Goal: Transaction & Acquisition: Purchase product/service

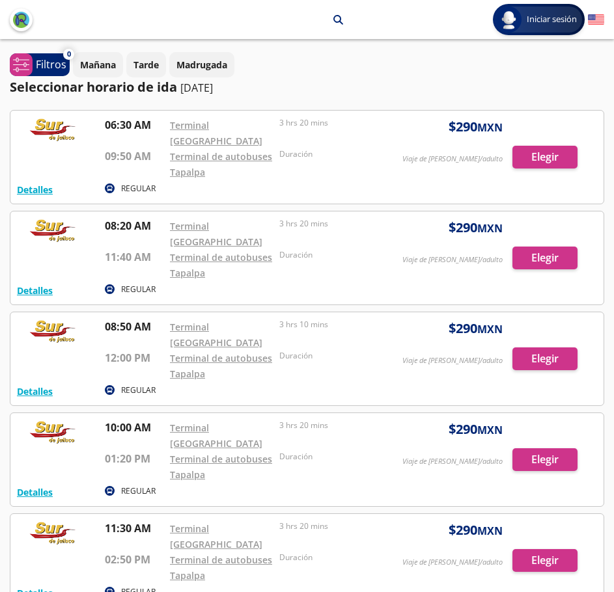
click at [550, 151] on div at bounding box center [306, 157] width 593 height 93
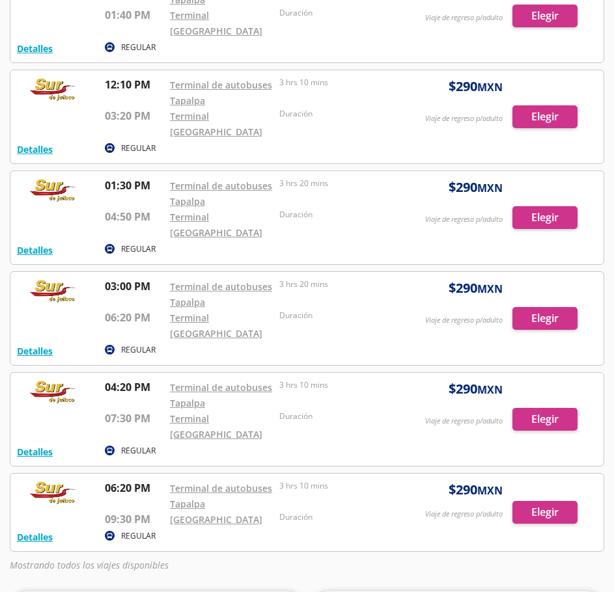
scroll to position [253, 0]
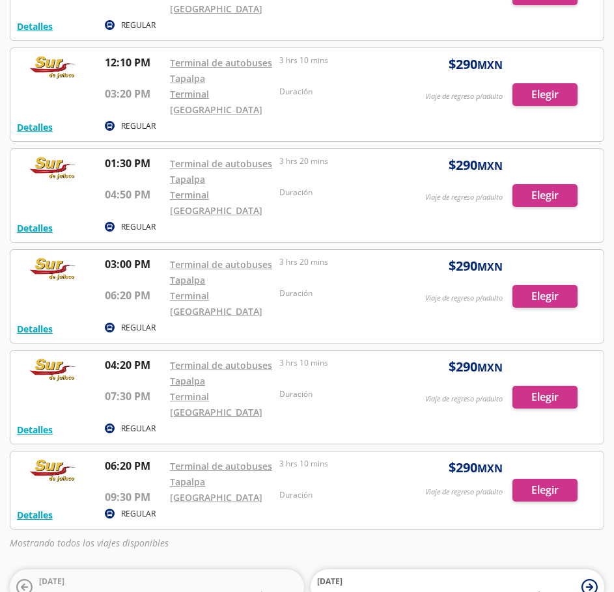
click at [547, 452] on div at bounding box center [306, 490] width 593 height 77
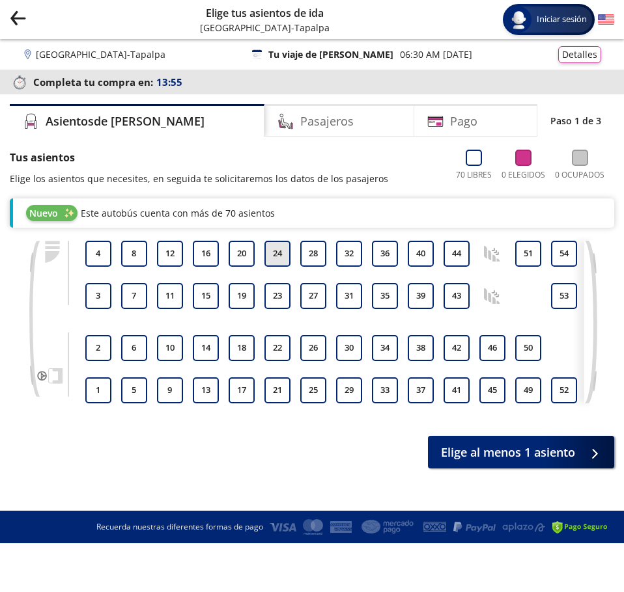
click at [280, 247] on button "24" at bounding box center [277, 254] width 26 height 26
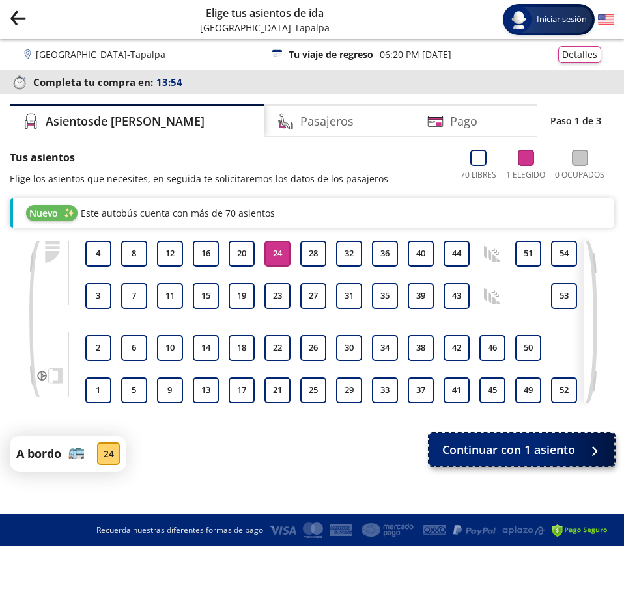
click at [563, 459] on span "Continuar con 1 asiento" at bounding box center [508, 450] width 133 height 18
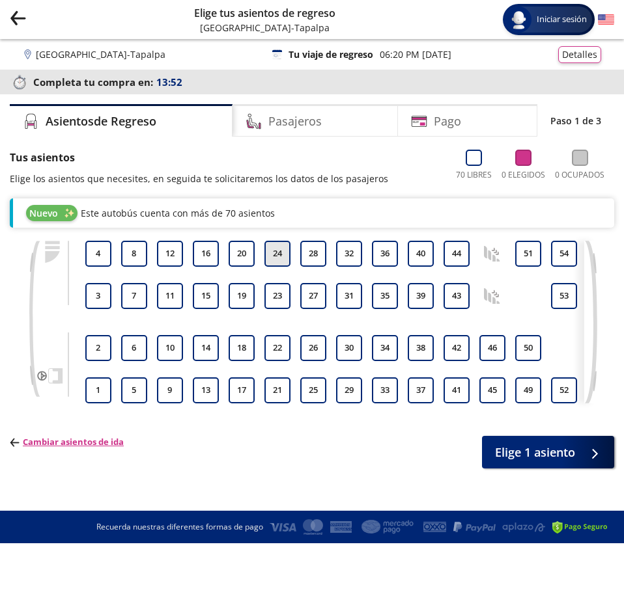
click at [281, 253] on div "1 2 3 4 5 6 7 8 9 10 11 12 13 14 15 16 17 18 19 20 21 22 23 24 25 26 27 28 29 3…" at bounding box center [334, 322] width 499 height 163
click at [544, 459] on span "Elige 1 asiento" at bounding box center [535, 450] width 80 height 18
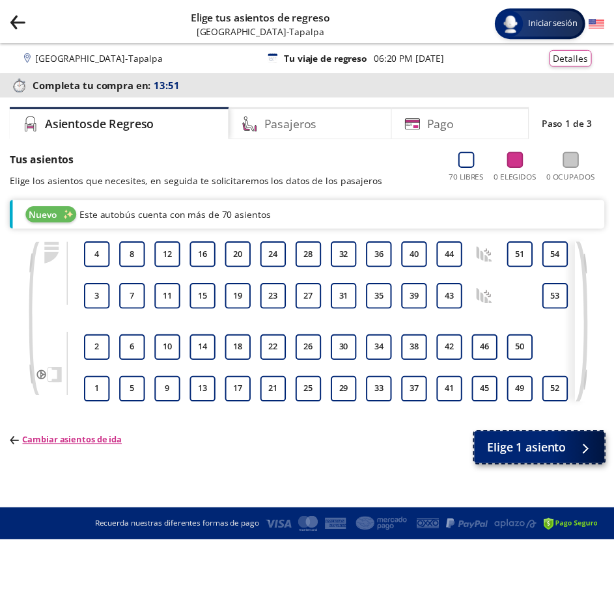
scroll to position [4, 0]
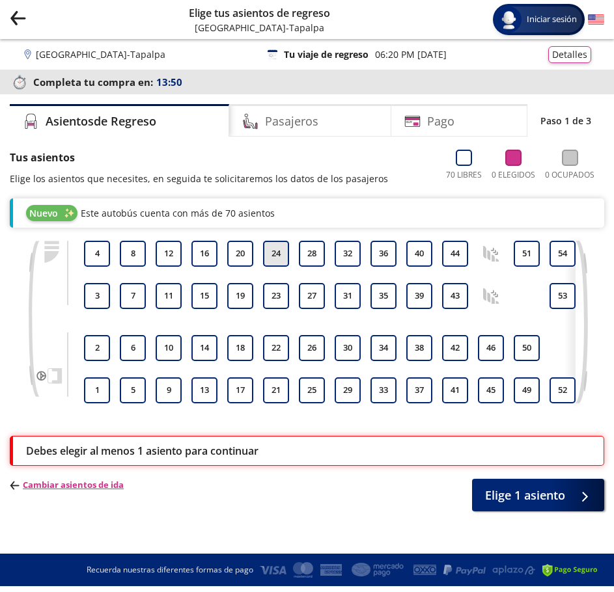
click at [270, 248] on button "24" at bounding box center [276, 254] width 26 height 26
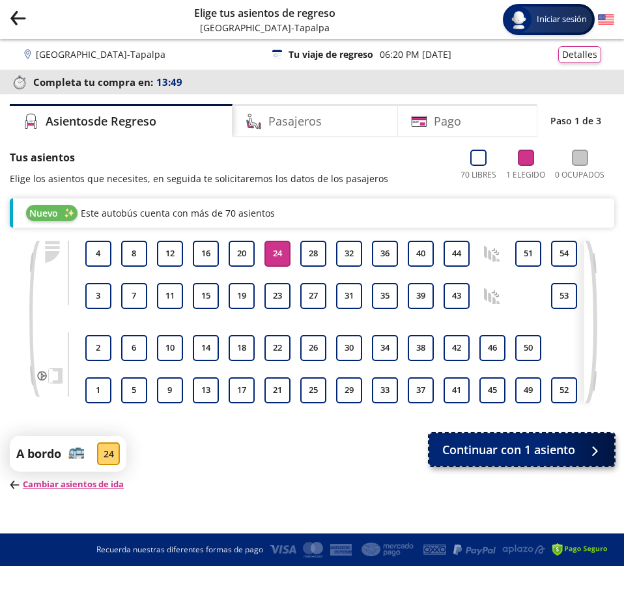
click at [501, 459] on span "Continuar con 1 asiento" at bounding box center [508, 450] width 133 height 18
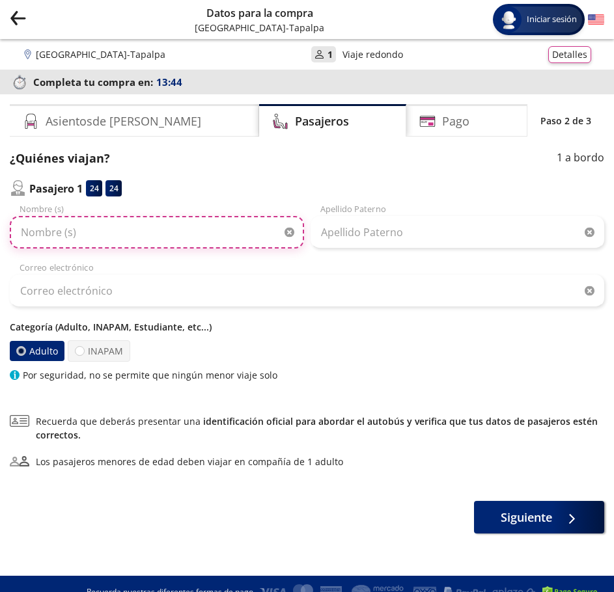
click at [215, 236] on input "Nombre (s)" at bounding box center [157, 232] width 294 height 33
type input "EGHIL"
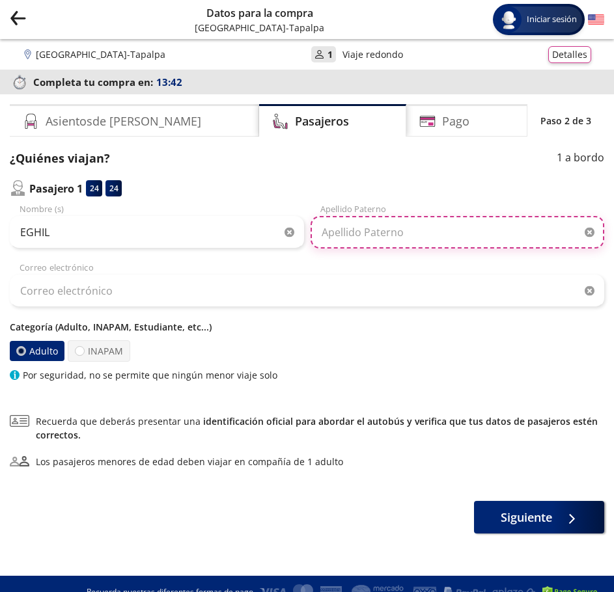
click at [374, 227] on input "Apellido Paterno" at bounding box center [458, 232] width 294 height 33
type input "HTRJYUKIUL"
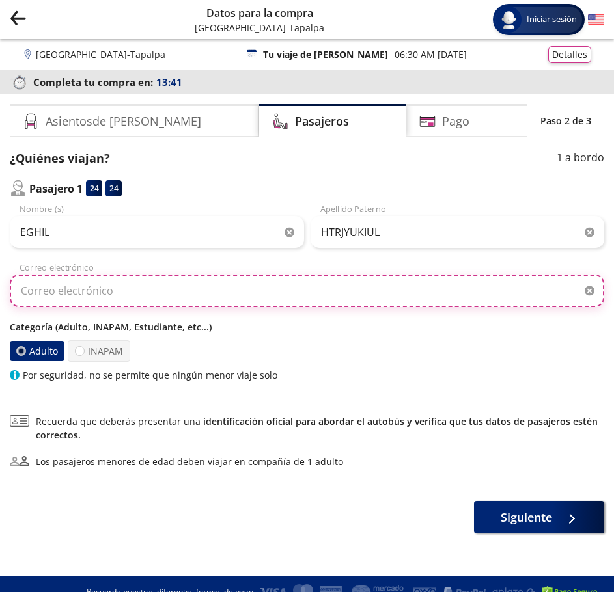
click at [296, 289] on input "Correo electrónico" at bounding box center [307, 291] width 594 height 33
type input "[EMAIL_ADDRESS][DOMAIN_NAME]"
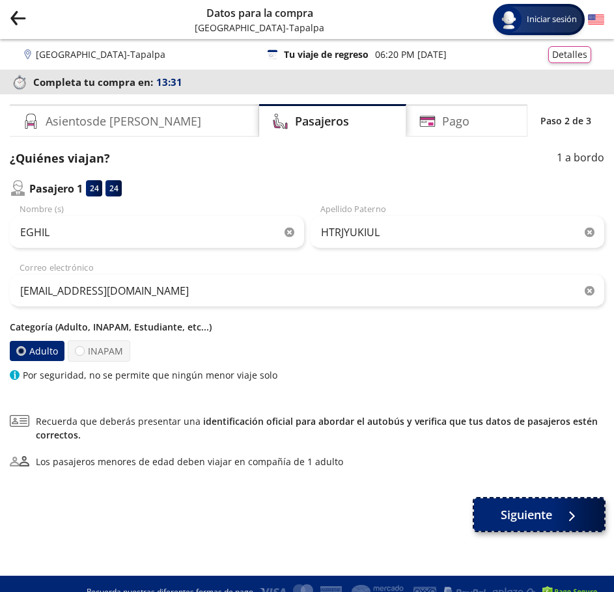
click at [544, 522] on span "Siguiente" at bounding box center [526, 515] width 51 height 18
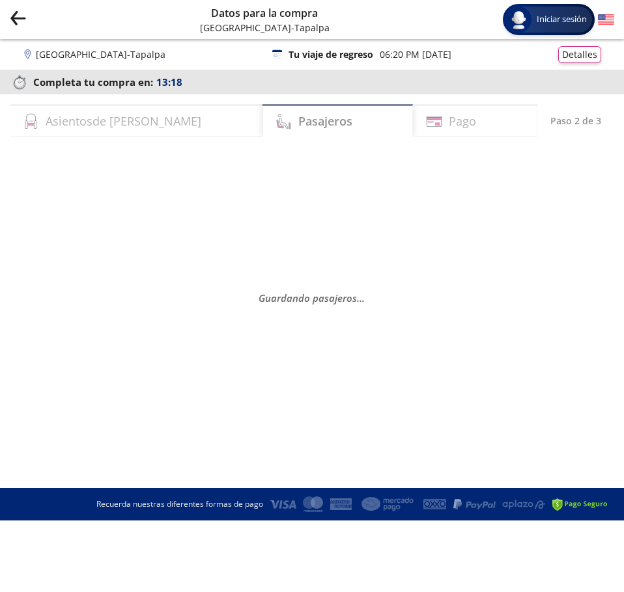
select select "MX"
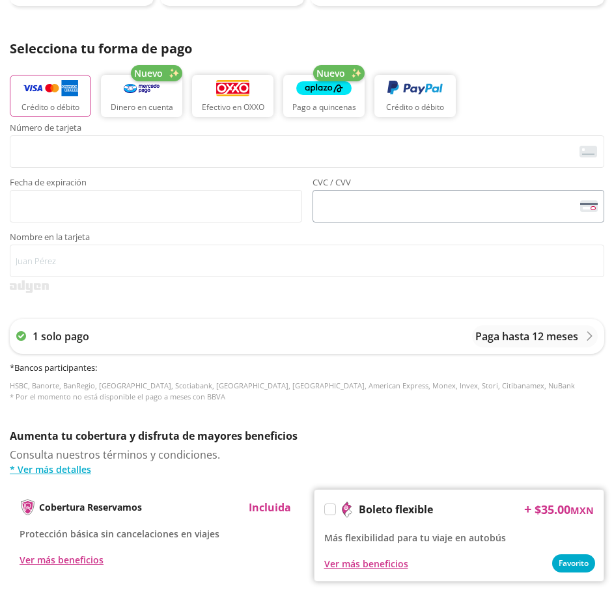
scroll to position [624, 0]
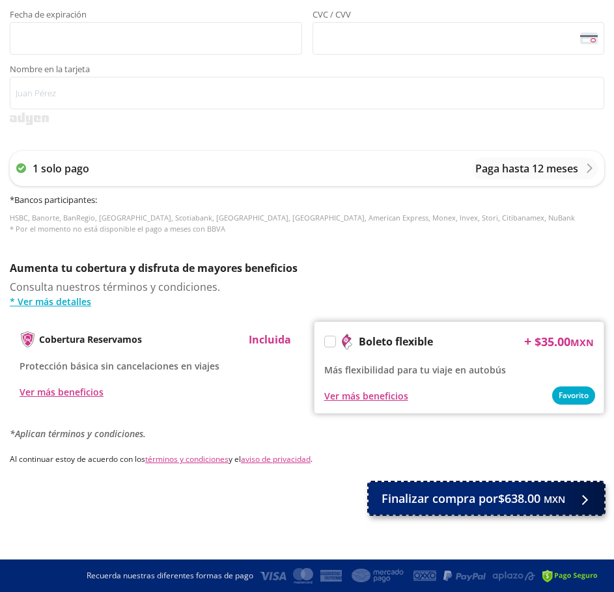
click at [480, 497] on span "Finalizar compra por $638.00 MXN" at bounding box center [473, 499] width 184 height 18
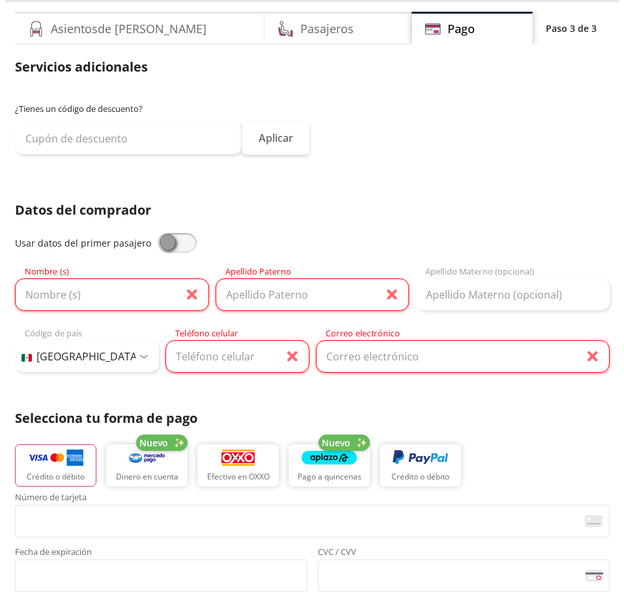
scroll to position [0, 0]
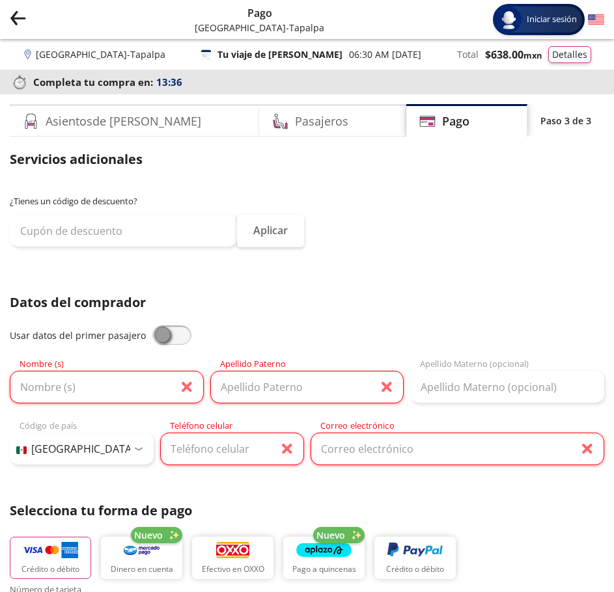
click at [286, 49] on p "Tu viaje de [PERSON_NAME]" at bounding box center [279, 55] width 125 height 14
click at [581, 50] on button "Detalles" at bounding box center [569, 52] width 43 height 17
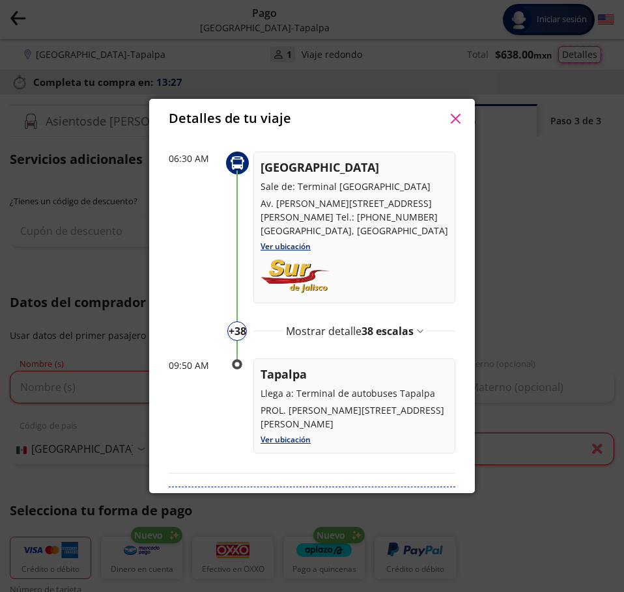
scroll to position [483, 0]
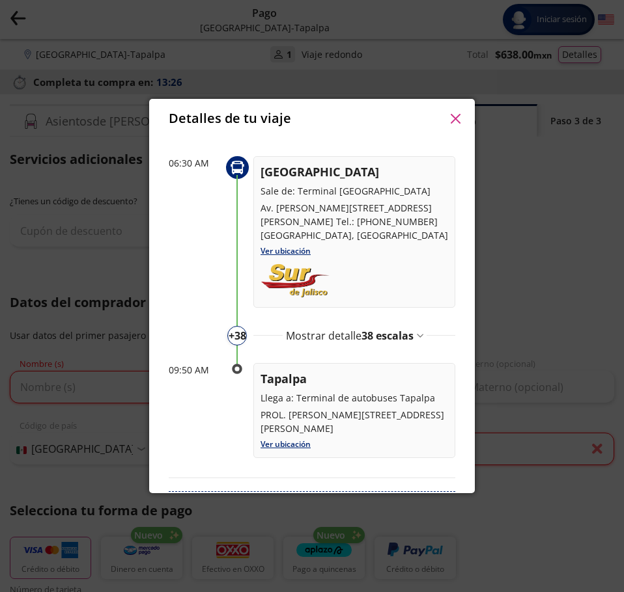
click at [396, 336] on span "38 escalas" at bounding box center [387, 336] width 52 height 14
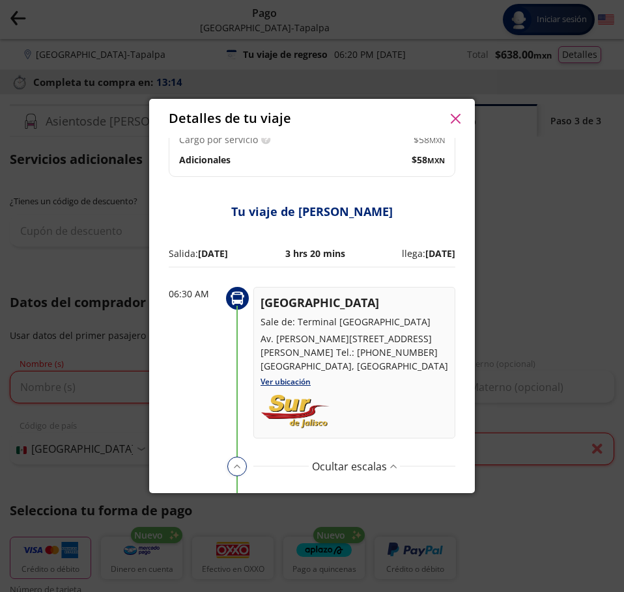
scroll to position [353, 0]
click at [378, 465] on p "Ocultar escalas" at bounding box center [349, 466] width 75 height 16
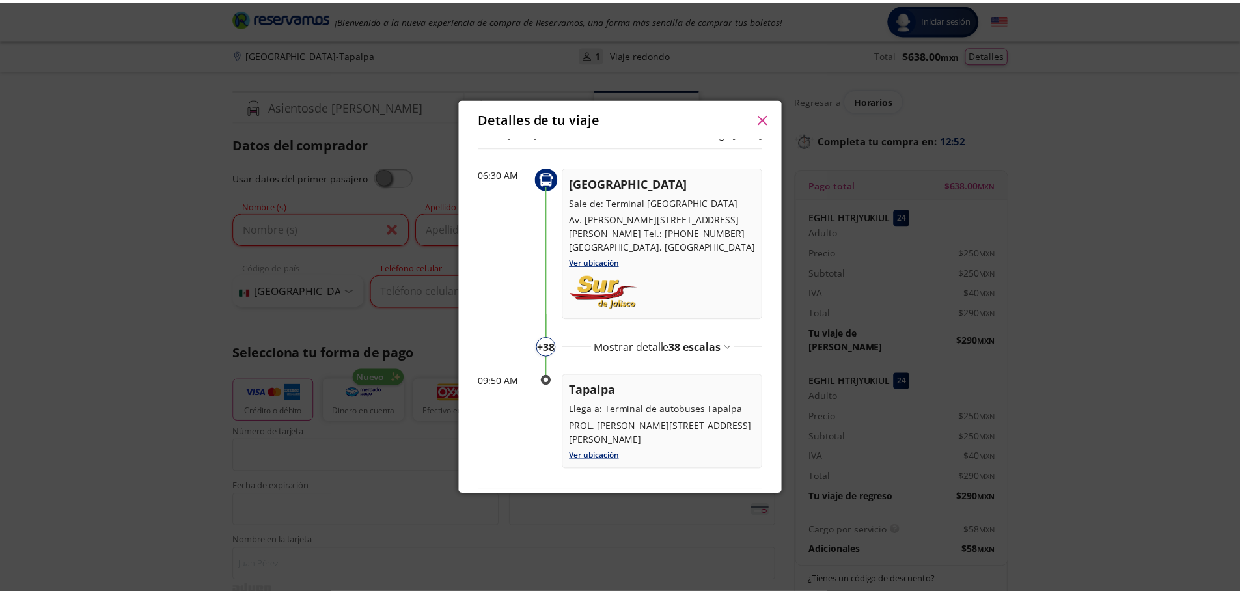
scroll to position [58, 0]
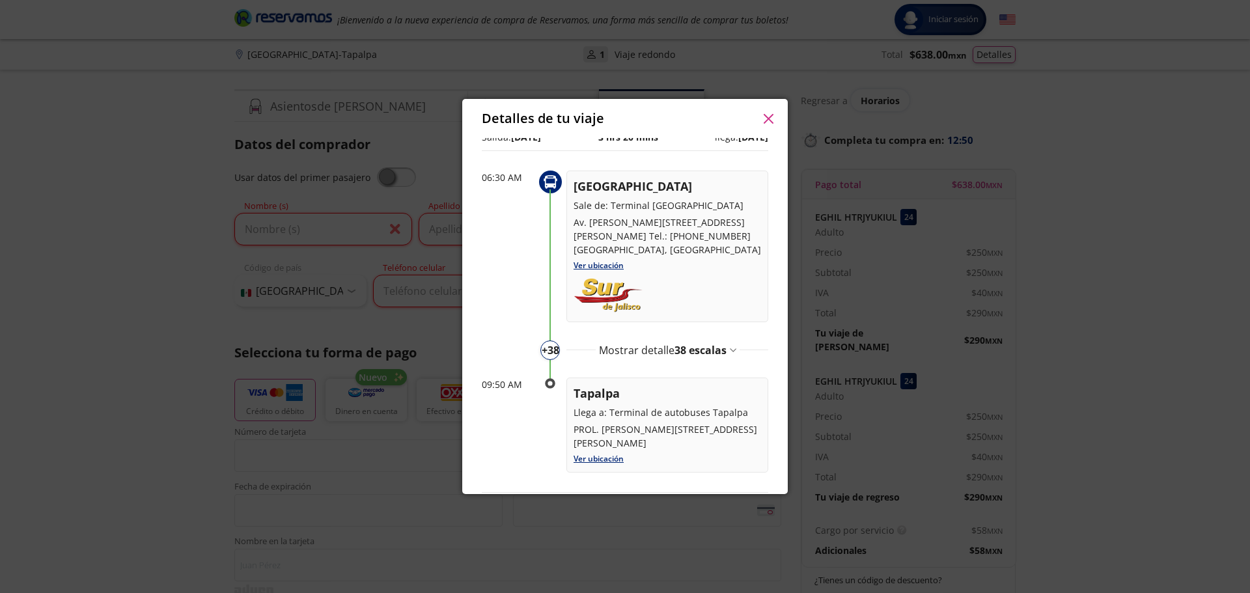
click at [613, 124] on div "Detalles de tu viaje" at bounding box center [625, 118] width 326 height 39
click at [613, 128] on button "button" at bounding box center [768, 119] width 20 height 20
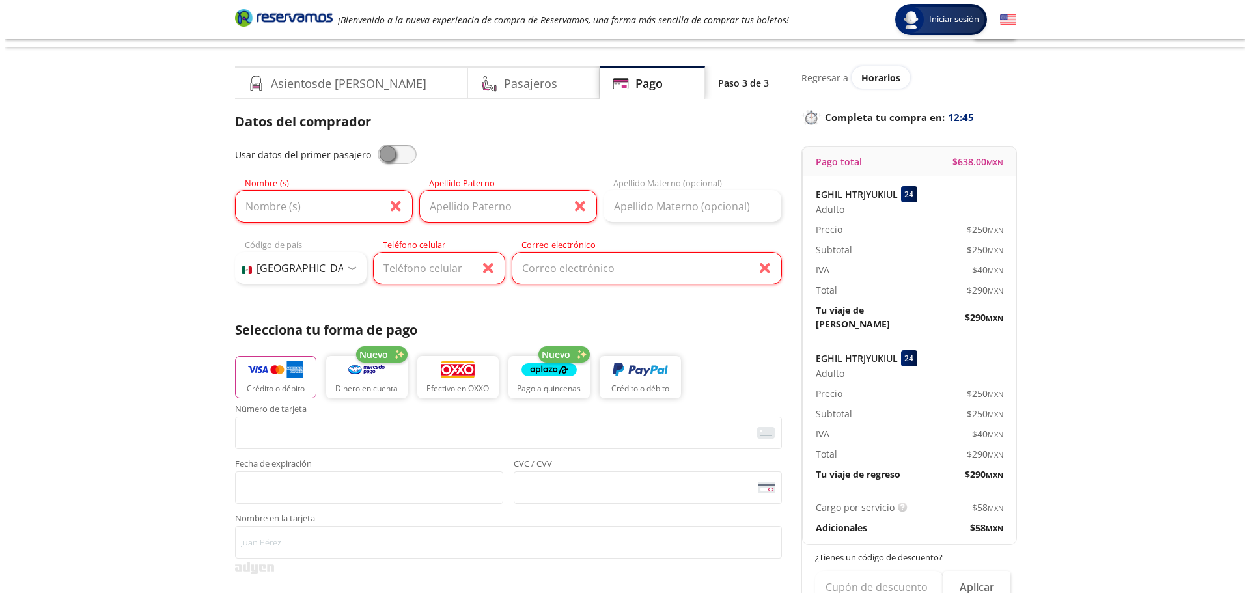
scroll to position [0, 0]
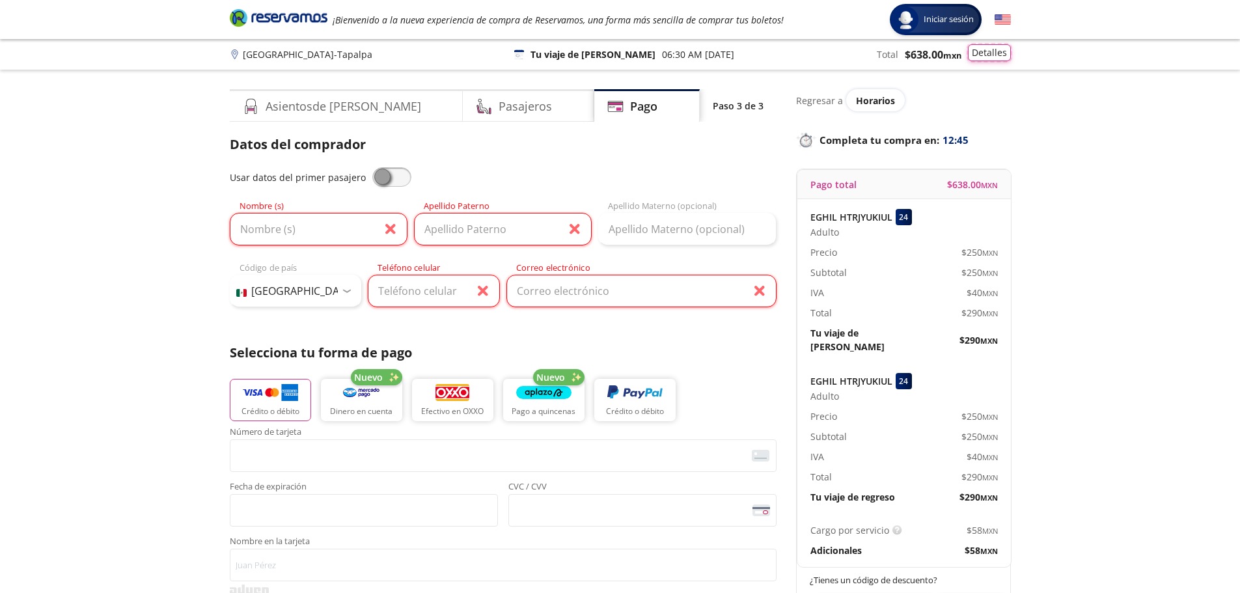
click at [613, 49] on button "Detalles" at bounding box center [989, 52] width 43 height 17
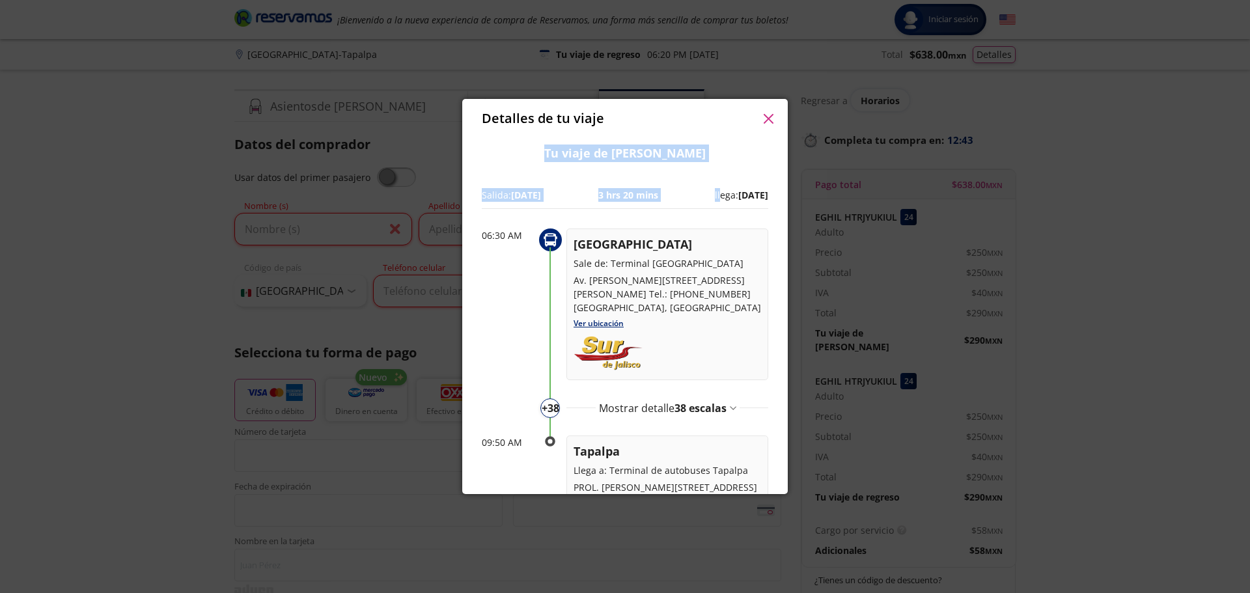
drag, startPoint x: 690, startPoint y: 118, endPoint x: 698, endPoint y: 182, distance: 63.6
click at [613, 182] on div "Detalles de tu viaje Pago total $ 638.00 MXN EGHIL HTRJYUKIUL 24 Adulto Precio …" at bounding box center [625, 296] width 326 height 395
click at [613, 139] on div "Pago total $ 638.00 MXN EGHIL HTRJYUKIUL 24 Adulto Precio $ 250 MXN Subtotal $ …" at bounding box center [625, 316] width 326 height 356
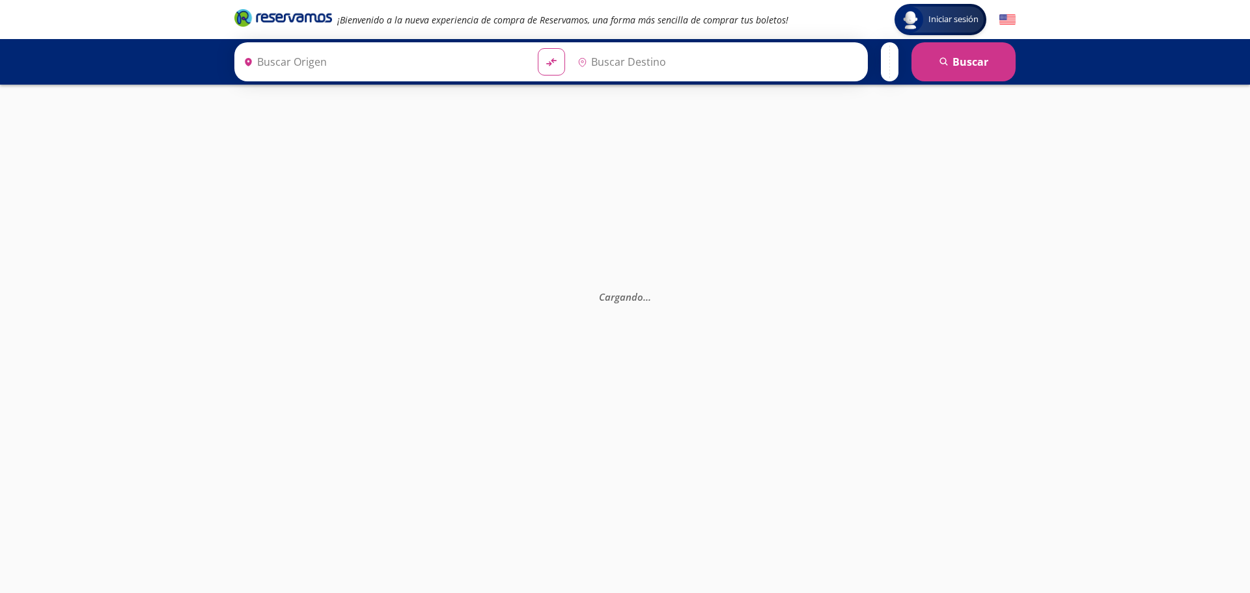
type input "Terminal de Autobuses [GEOGRAPHIC_DATA], [GEOGRAPHIC_DATA]"
